Goal: Task Accomplishment & Management: Use online tool/utility

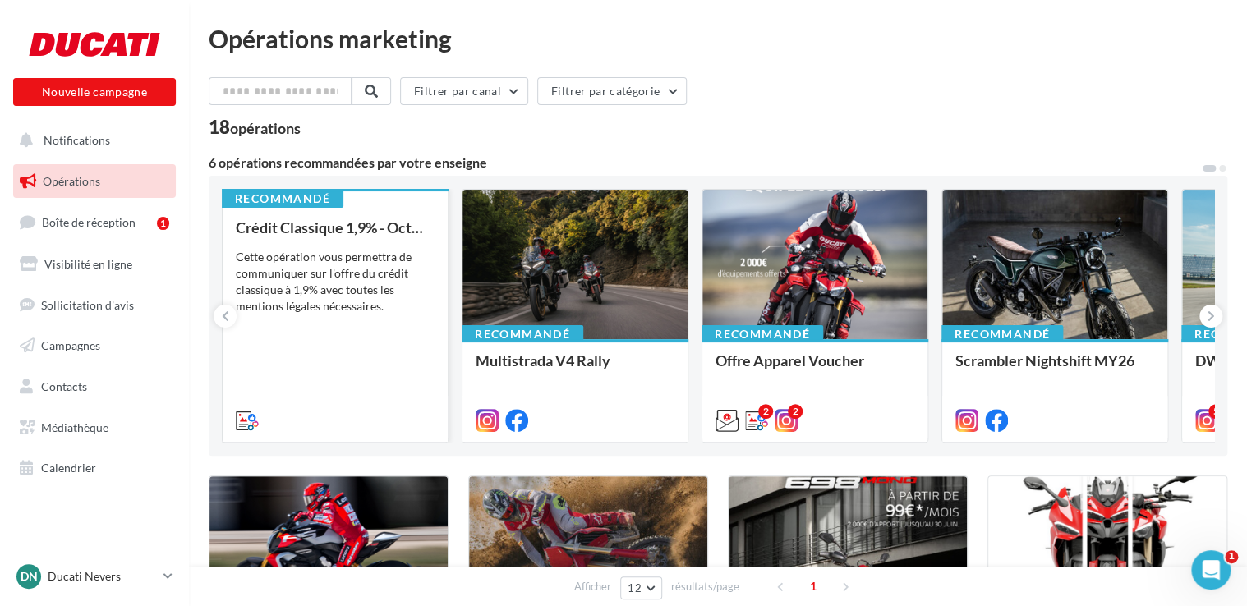
click at [350, 356] on div "Crédit Classique 1,9% - [DATE] Cette opération vous permettra de communiquer su…" at bounding box center [335, 323] width 199 height 208
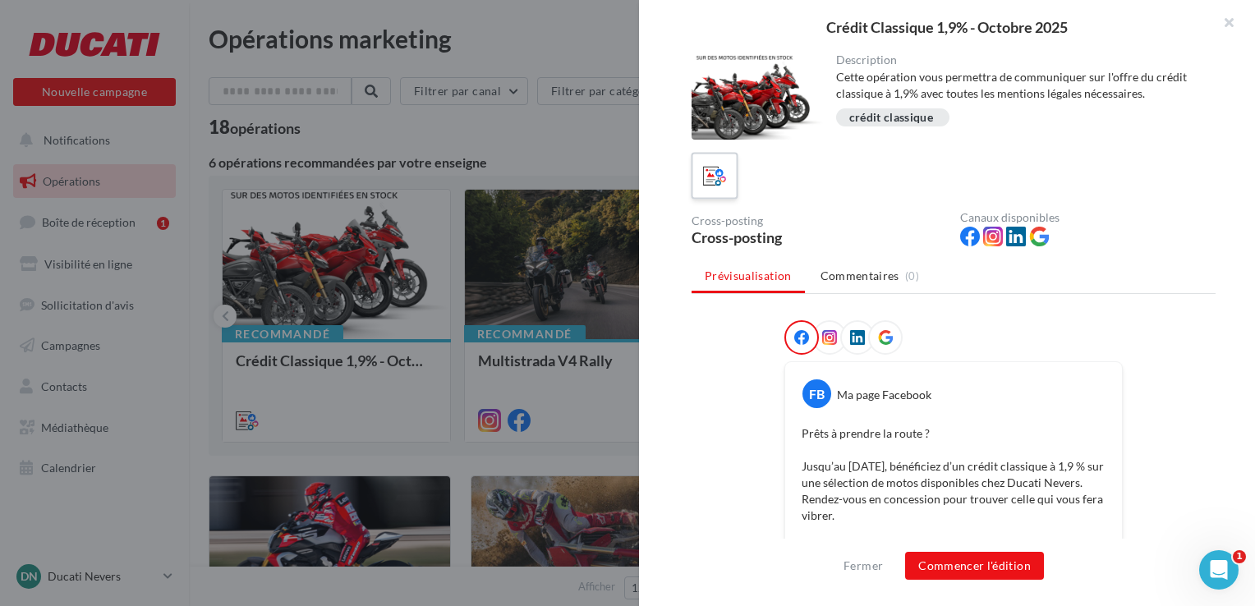
click at [710, 178] on icon at bounding box center [715, 176] width 24 height 24
click at [706, 182] on icon at bounding box center [715, 176] width 24 height 24
click at [1232, 22] on button "button" at bounding box center [1222, 24] width 66 height 49
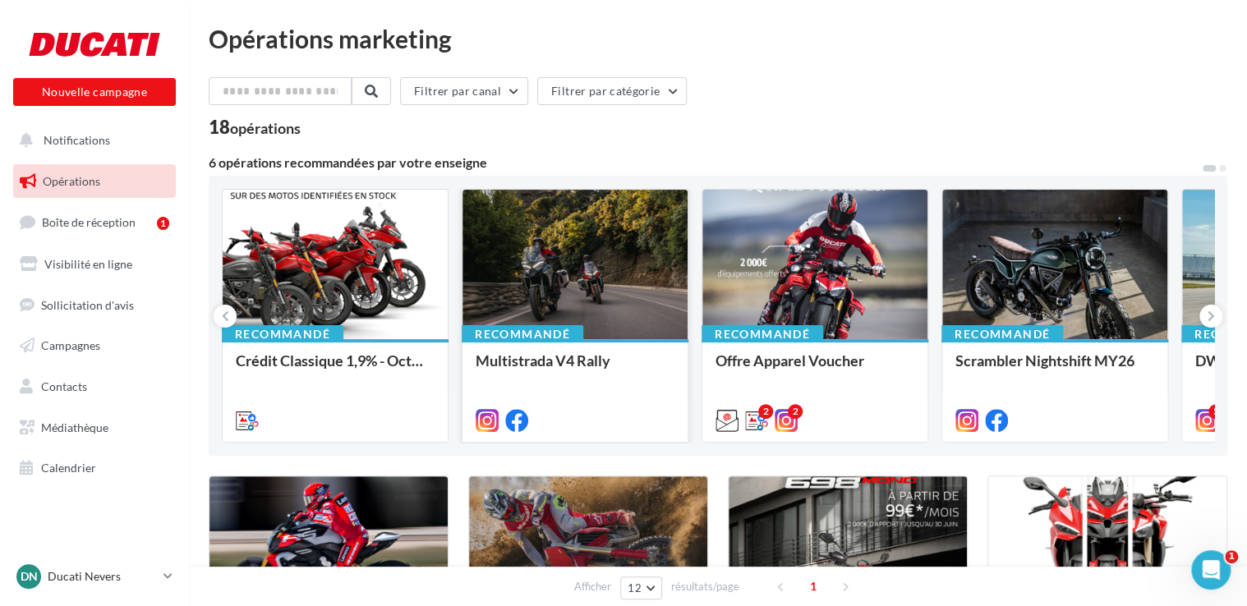
scroll to position [164, 0]
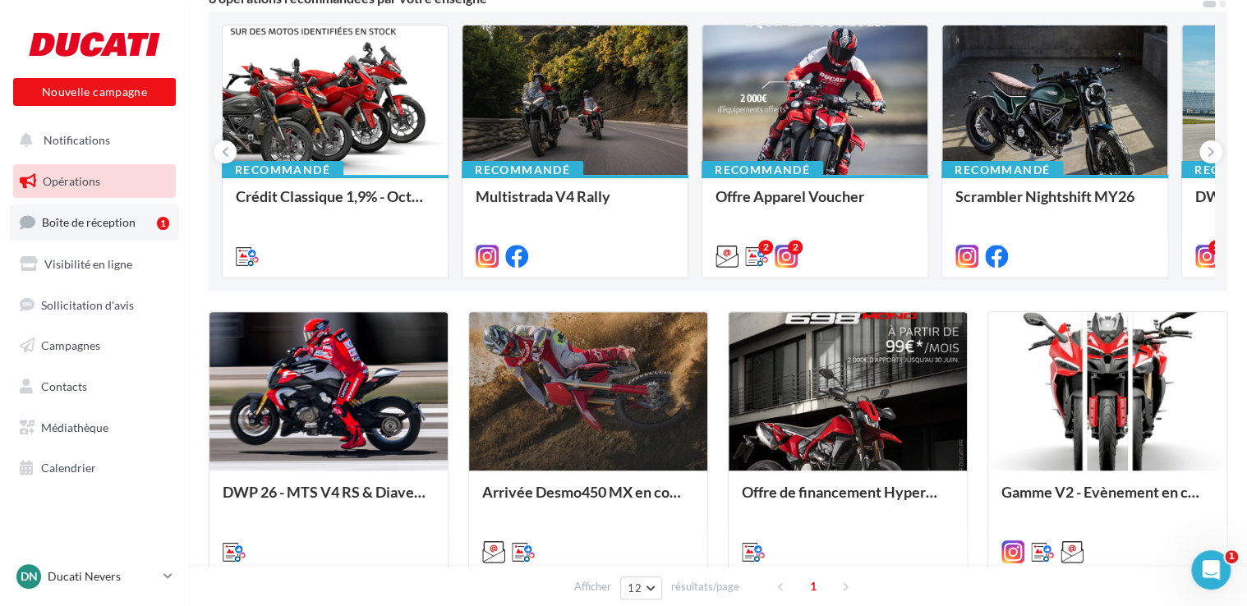
click at [108, 225] on span "Boîte de réception" at bounding box center [89, 222] width 94 height 14
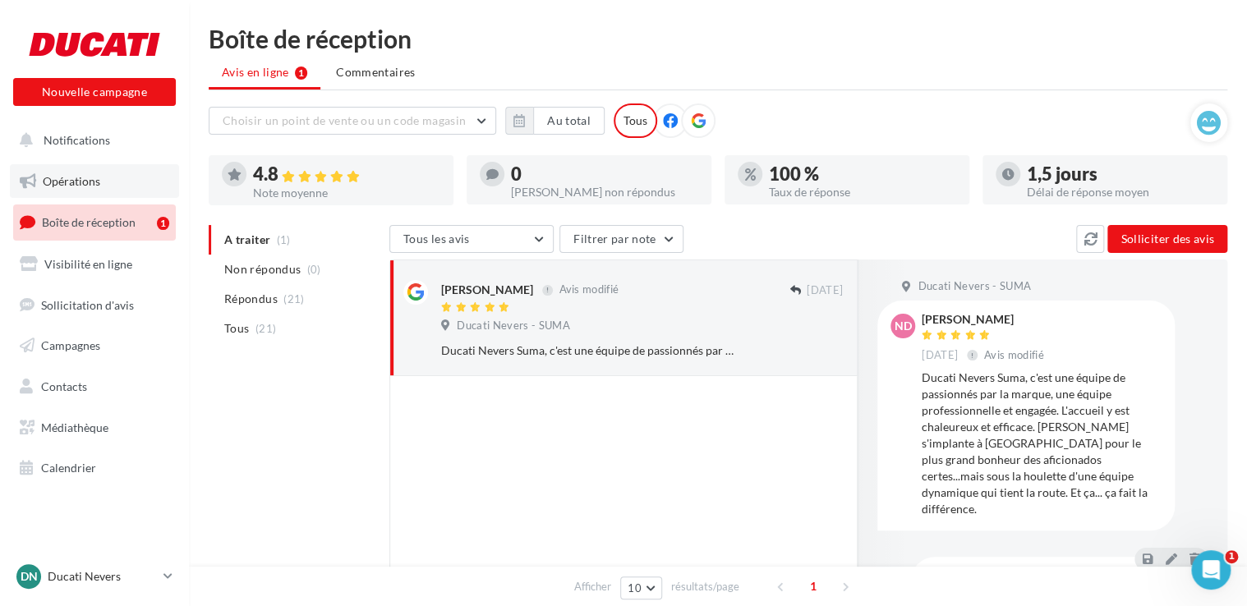
click at [81, 181] on span "Opérations" at bounding box center [71, 181] width 57 height 14
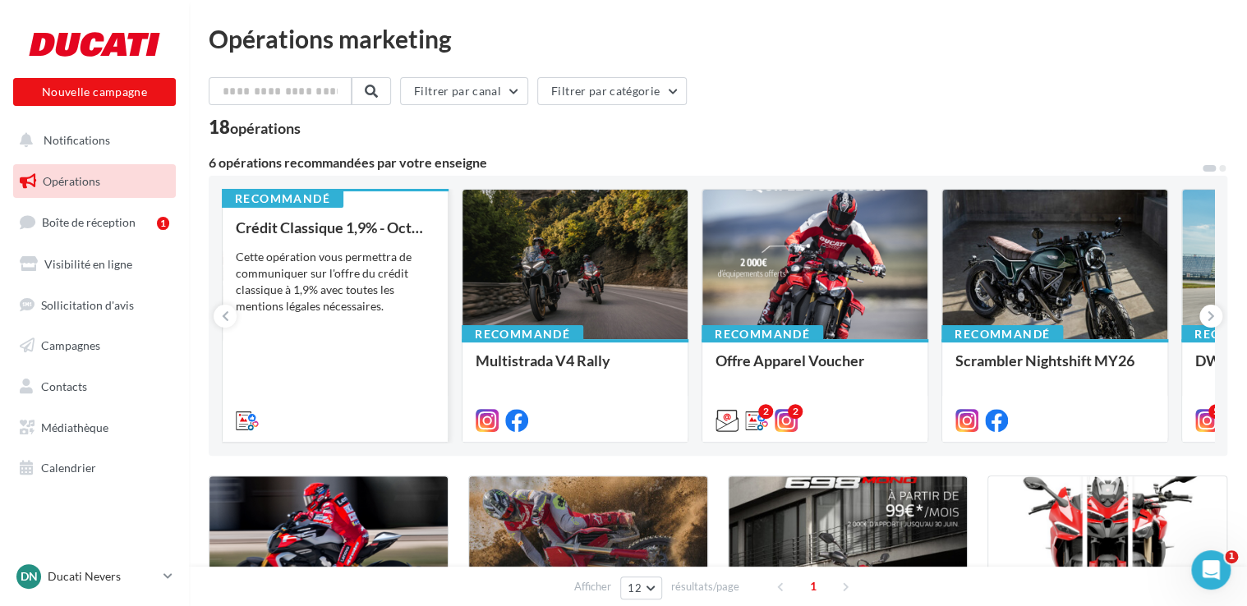
click at [372, 324] on div "Crédit Classique 1,9% - [DATE] Cette opération vous permettra de communiquer su…" at bounding box center [335, 323] width 199 height 208
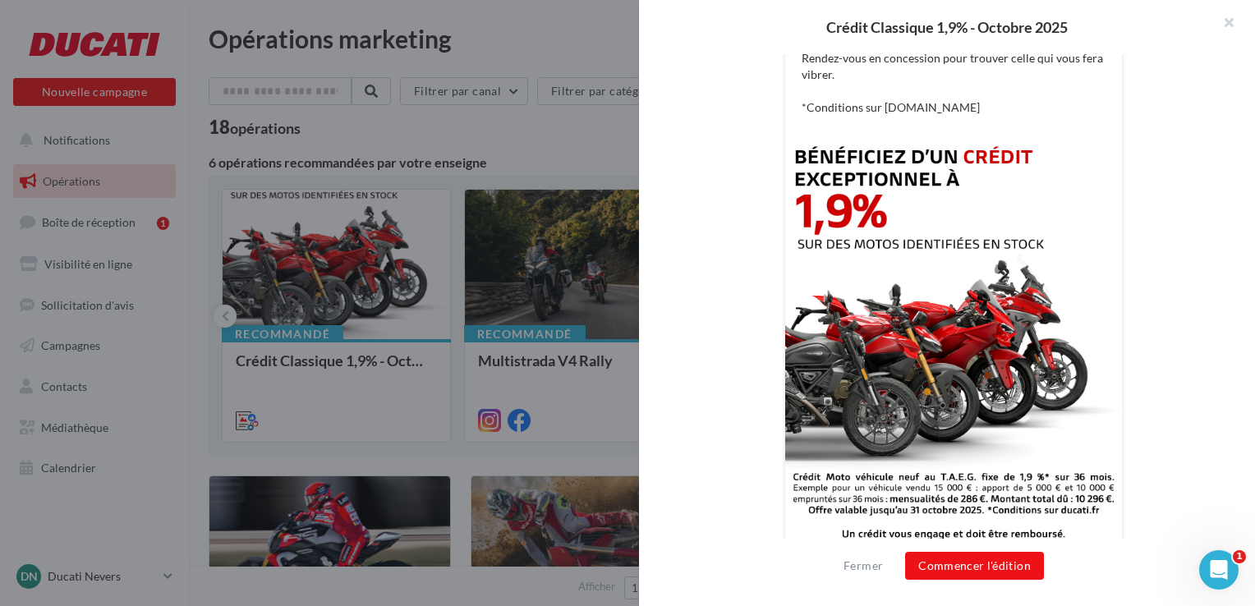
scroll to position [465, 0]
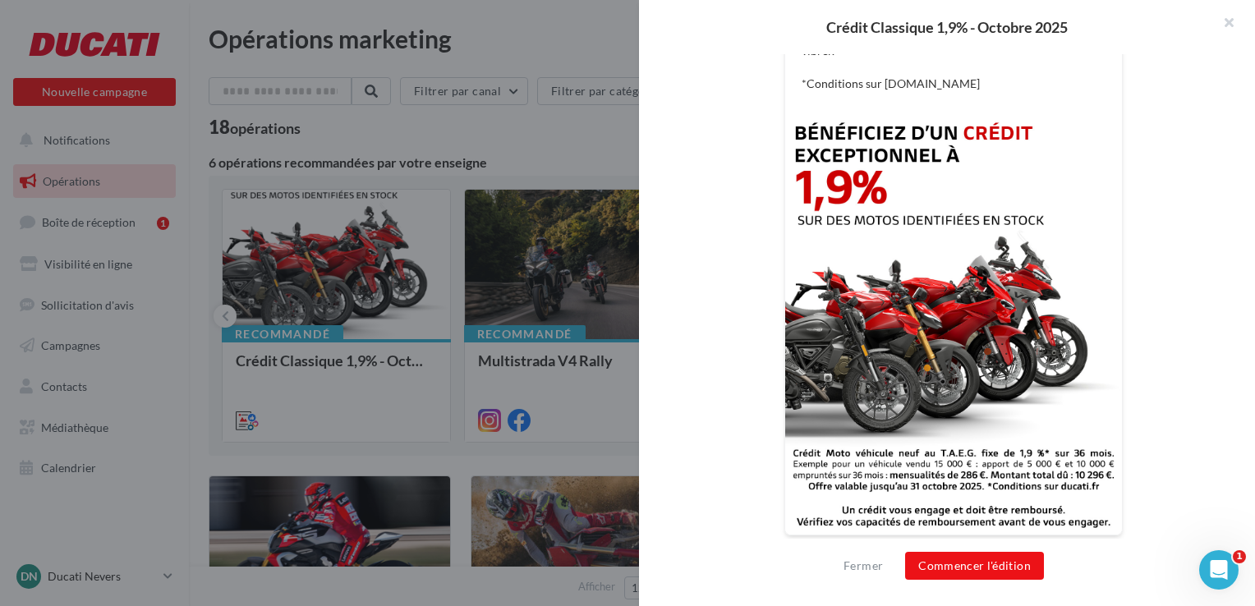
click at [1010, 337] on img at bounding box center [953, 323] width 337 height 421
click at [993, 340] on img at bounding box center [953, 323] width 337 height 421
click at [969, 328] on img at bounding box center [953, 323] width 337 height 421
drag, startPoint x: 969, startPoint y: 328, endPoint x: 854, endPoint y: 340, distance: 115.6
click at [853, 340] on img at bounding box center [953, 323] width 337 height 421
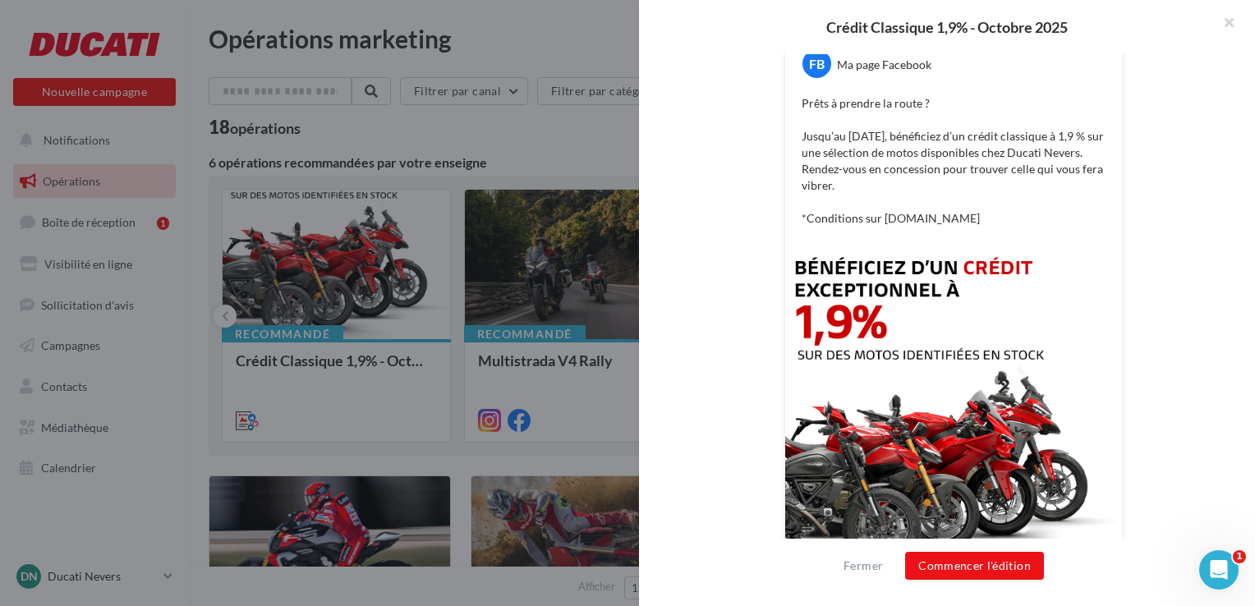
scroll to position [0, 0]
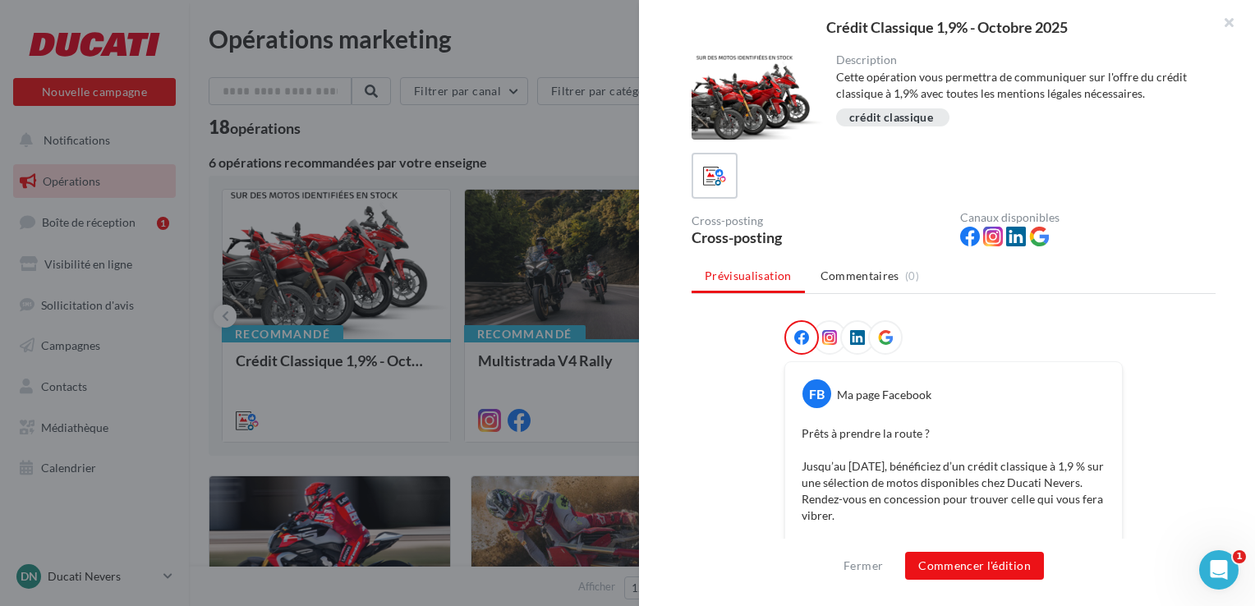
click at [864, 273] on span "Commentaires" at bounding box center [859, 276] width 79 height 16
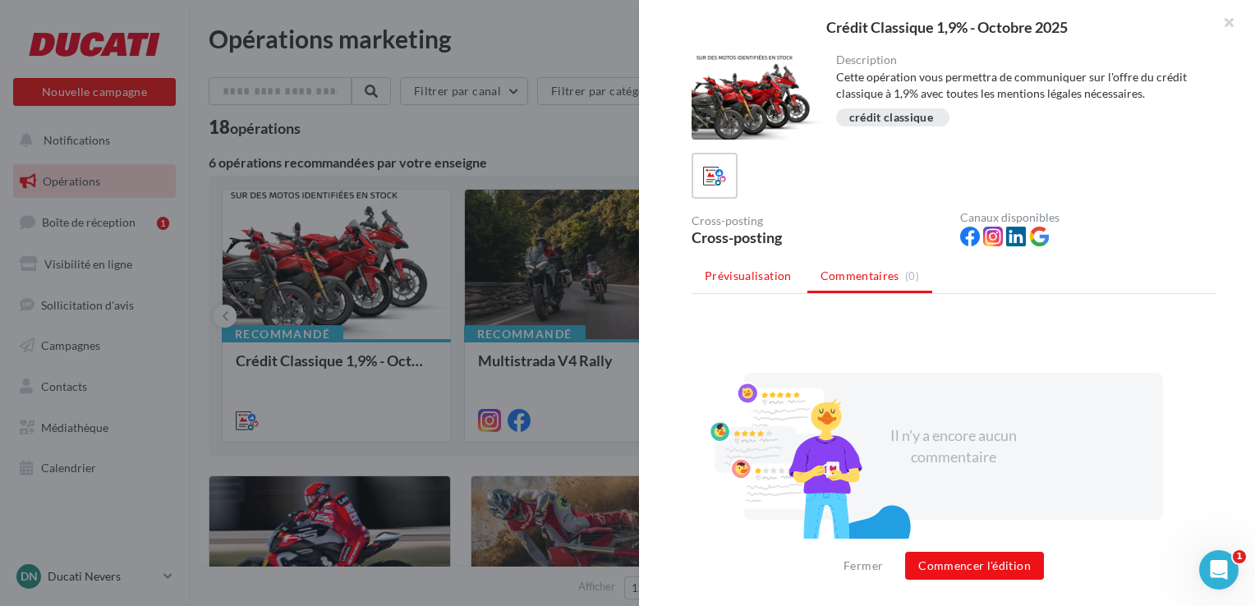
click at [765, 280] on span "Prévisualisation" at bounding box center [748, 276] width 87 height 14
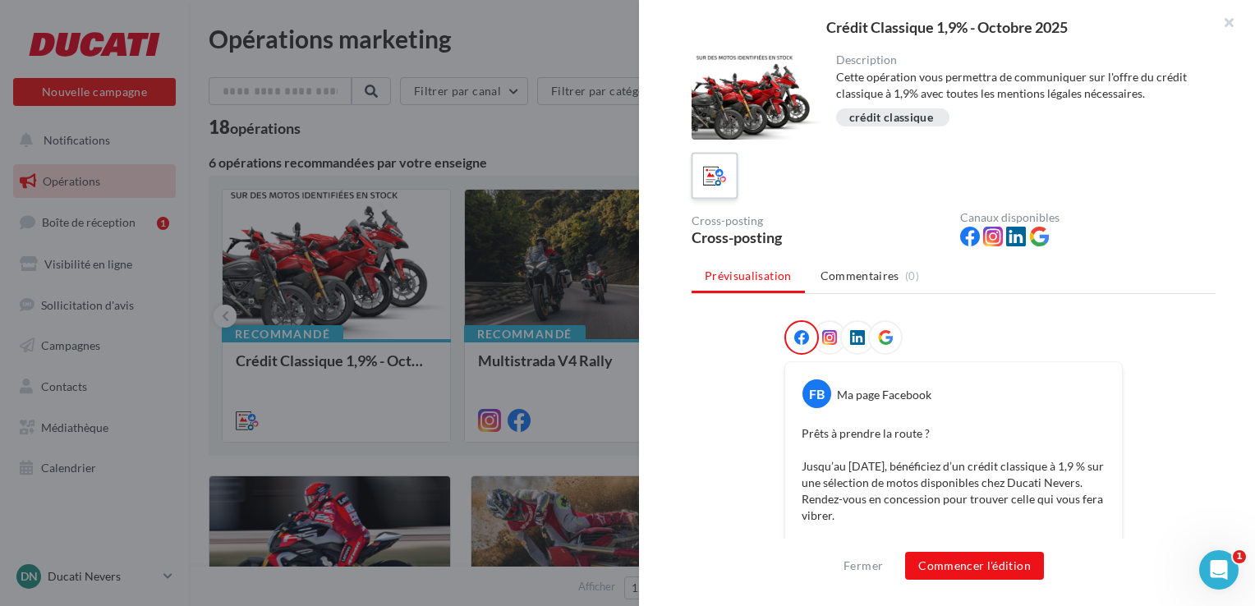
click at [723, 176] on icon at bounding box center [715, 176] width 24 height 24
click at [876, 271] on span "Commentaires" at bounding box center [859, 276] width 79 height 16
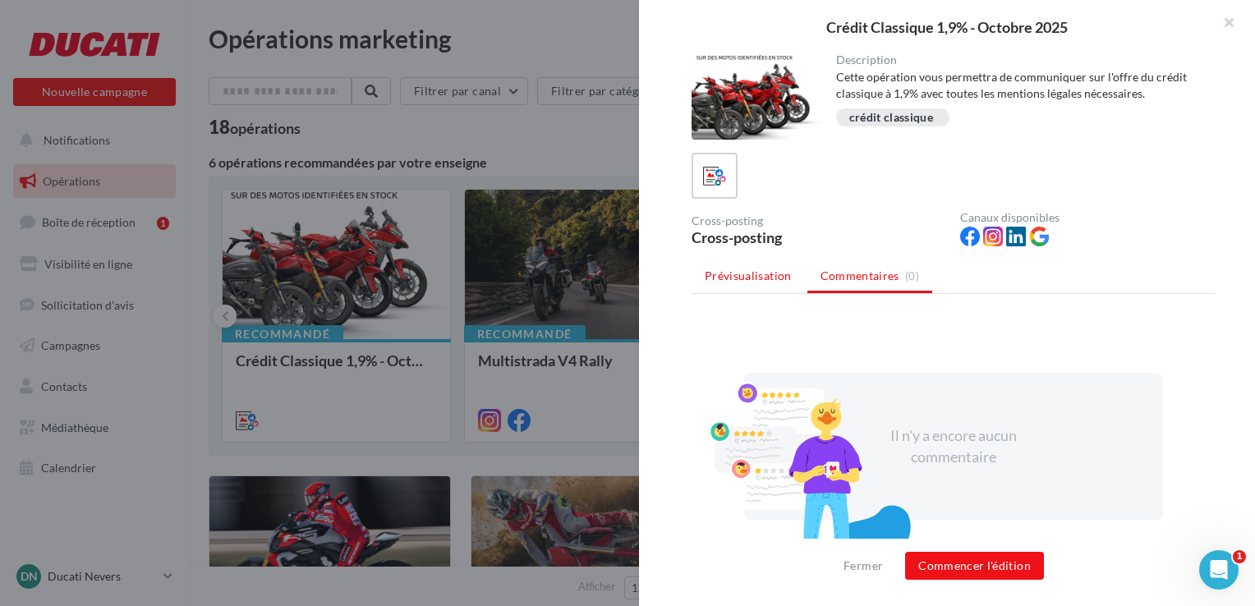
click at [769, 283] on li "Prévisualisation" at bounding box center [747, 276] width 113 height 30
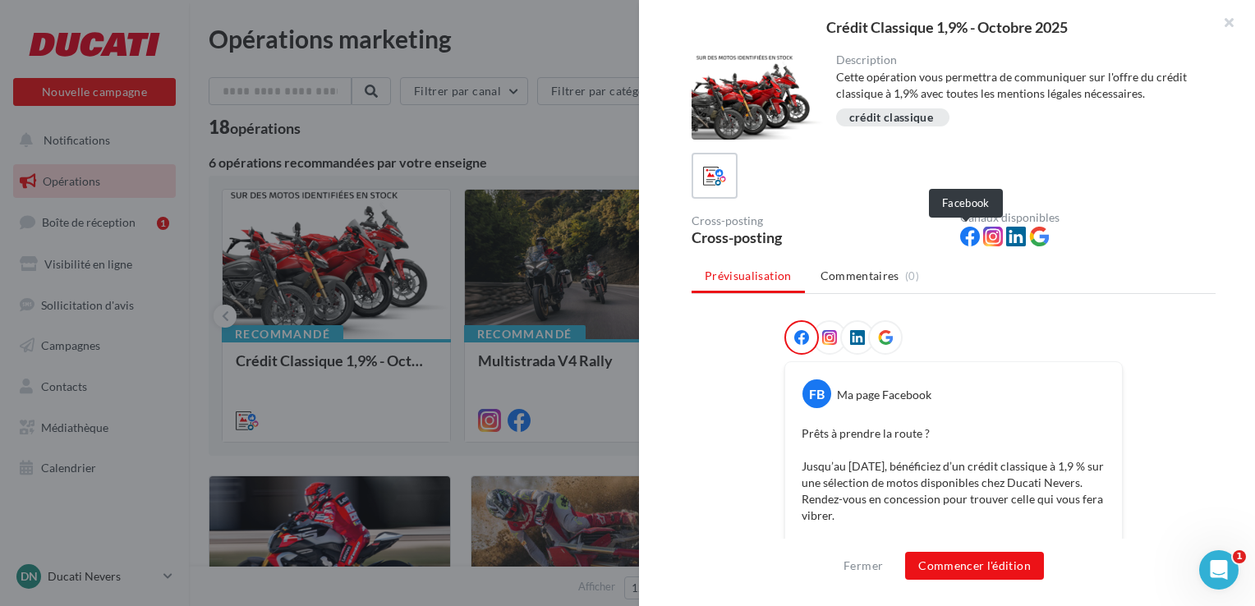
click at [969, 234] on icon at bounding box center [970, 237] width 20 height 20
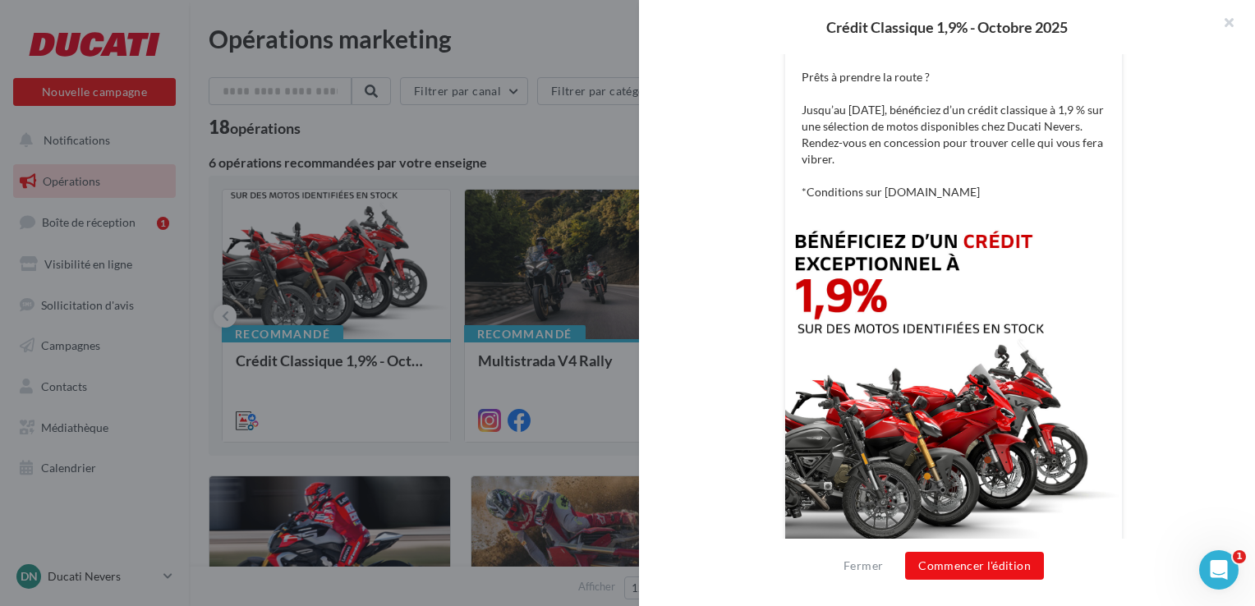
scroll to position [465, 0]
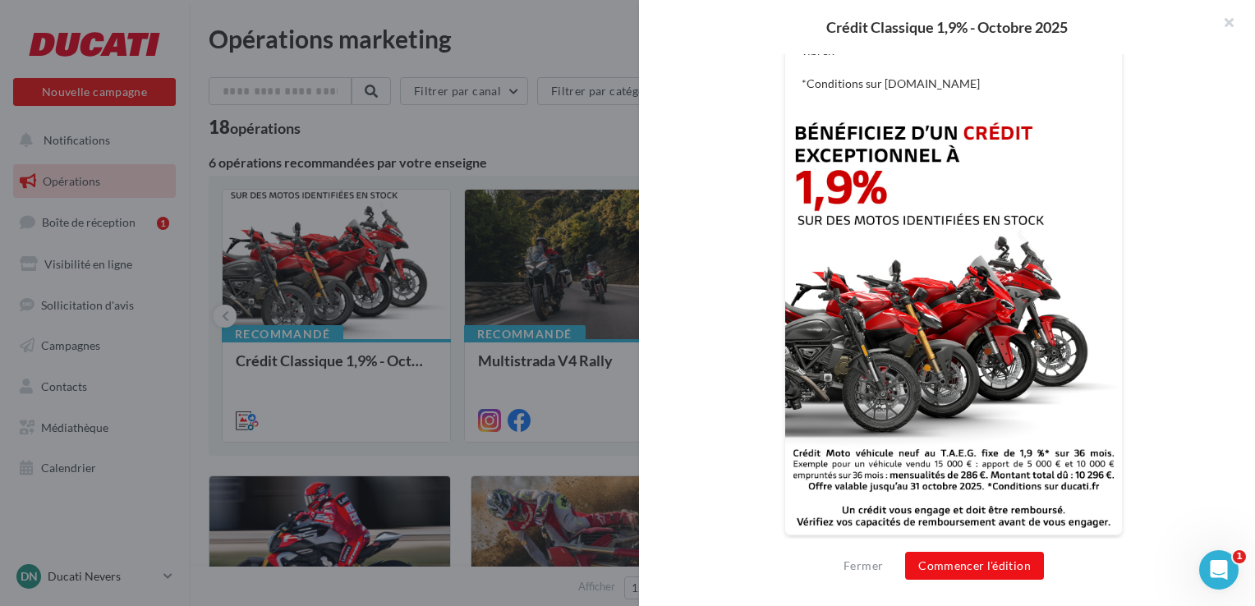
click at [894, 310] on img at bounding box center [953, 323] width 337 height 421
drag, startPoint x: 897, startPoint y: 308, endPoint x: 960, endPoint y: 567, distance: 266.3
click at [960, 567] on button "Commencer l'édition" at bounding box center [974, 566] width 139 height 28
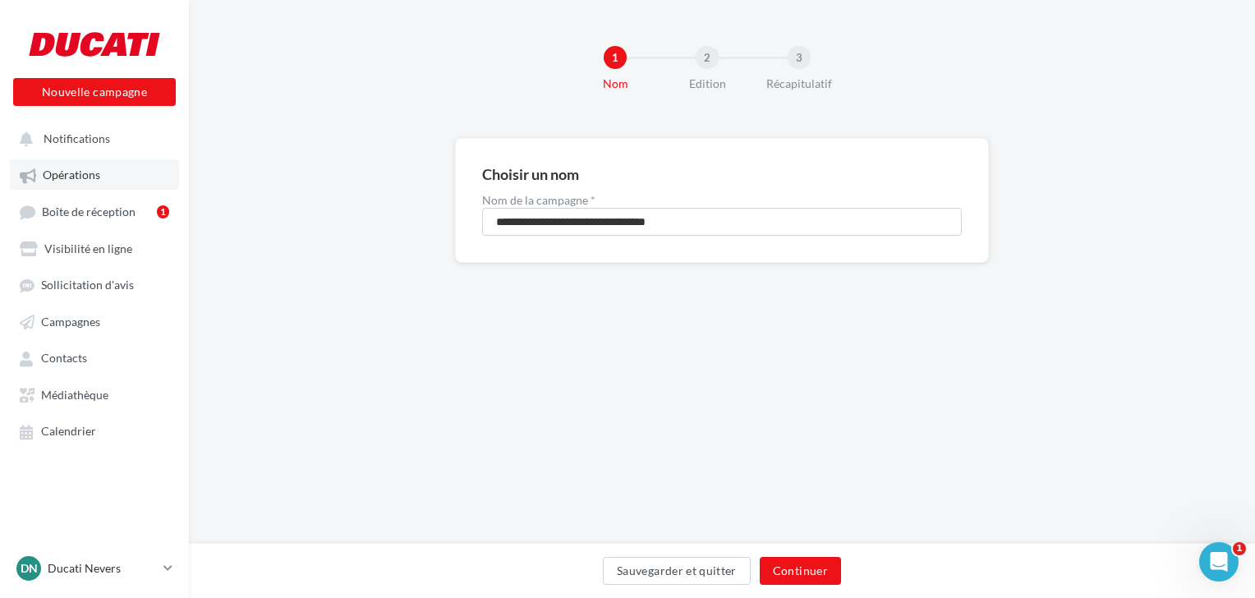
click at [92, 177] on span "Opérations" at bounding box center [71, 175] width 57 height 14
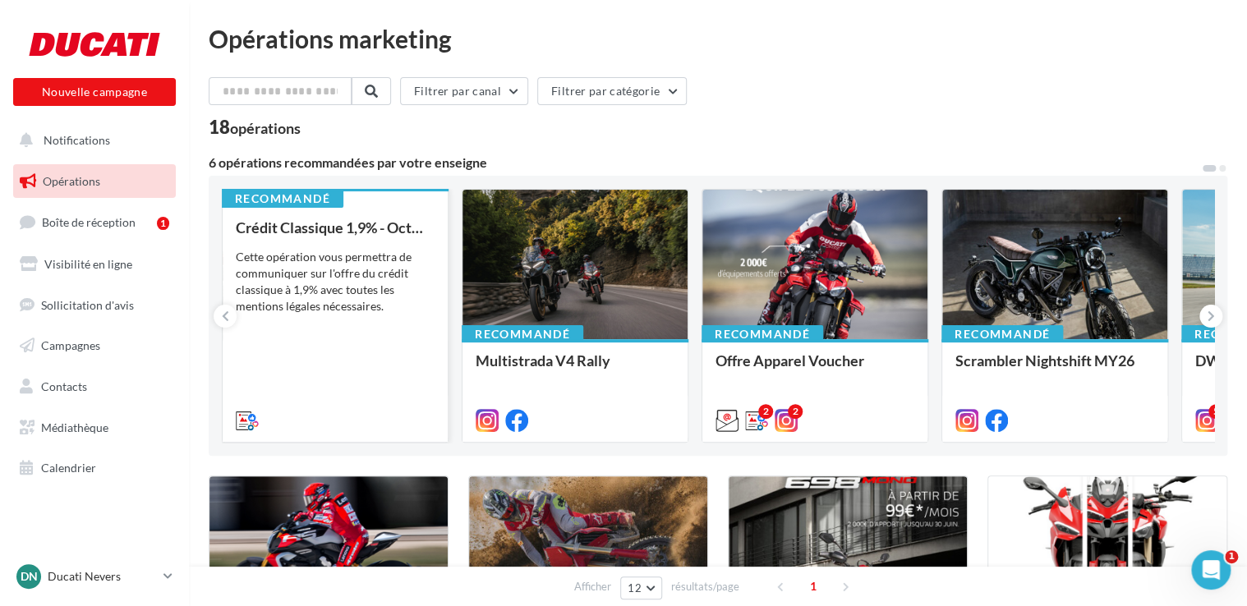
click at [355, 294] on div "Cette opération vous permettra de communiquer sur l'offre du crédit classique à…" at bounding box center [335, 282] width 199 height 66
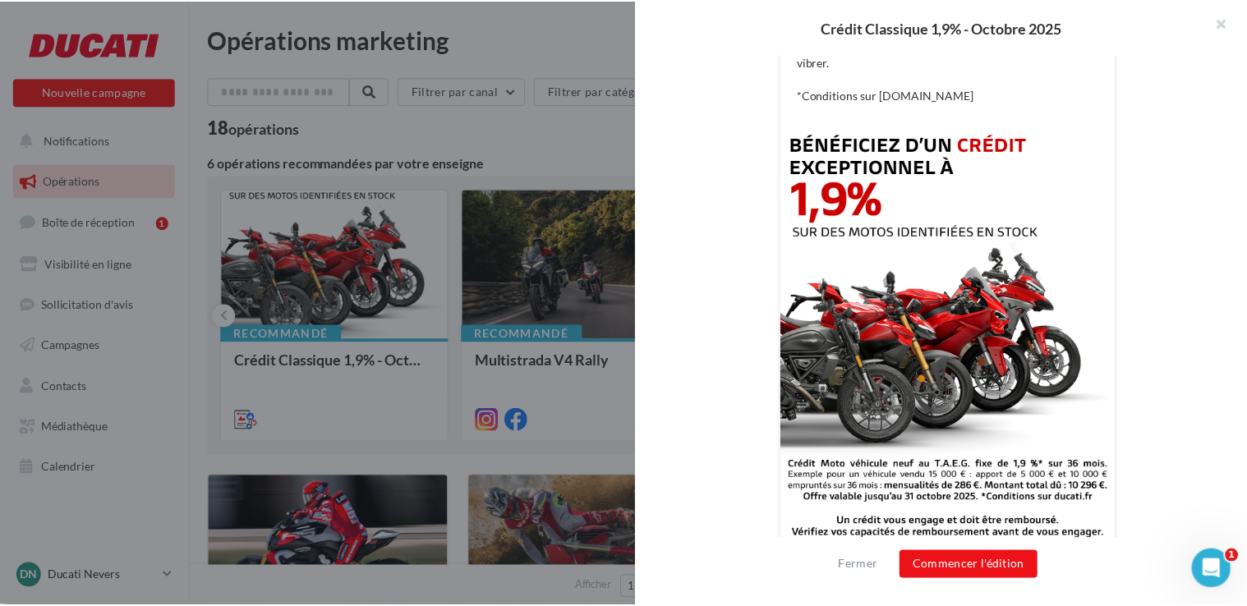
scroll to position [465, 0]
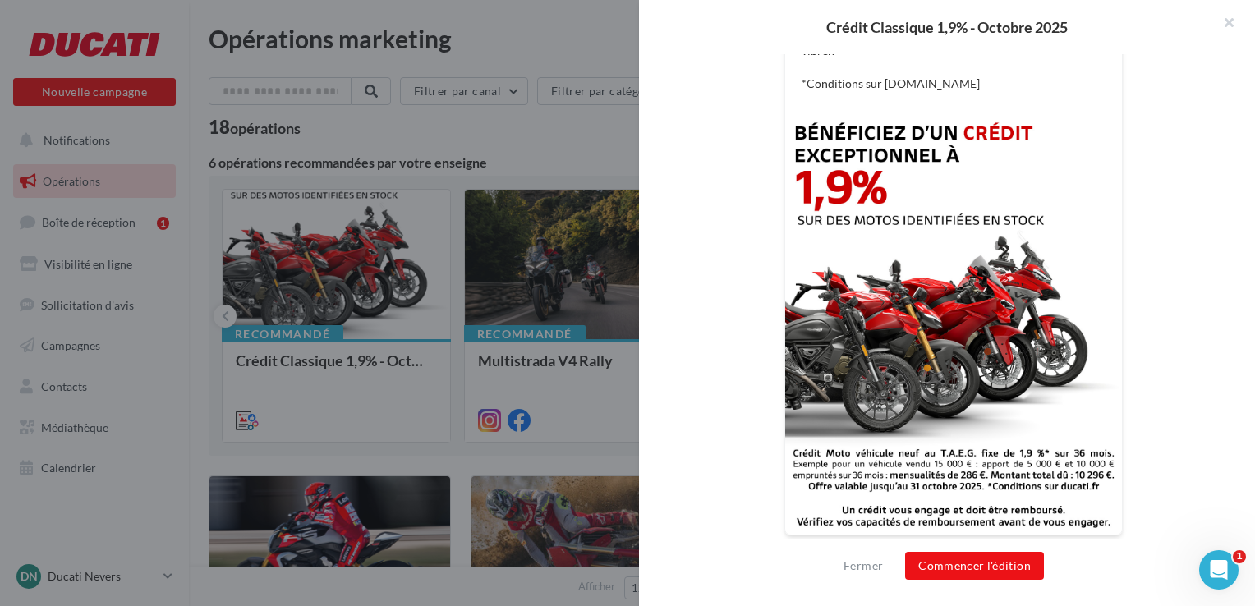
click at [903, 338] on img at bounding box center [953, 323] width 337 height 421
click at [1233, 24] on button "button" at bounding box center [1222, 24] width 66 height 49
